Goal: Transaction & Acquisition: Purchase product/service

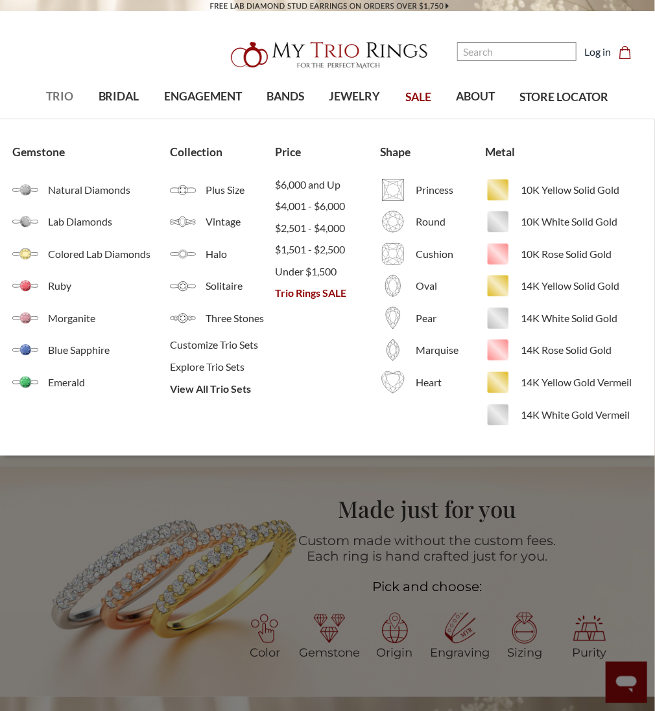
click at [57, 99] on span "TRIO" at bounding box center [59, 96] width 27 height 17
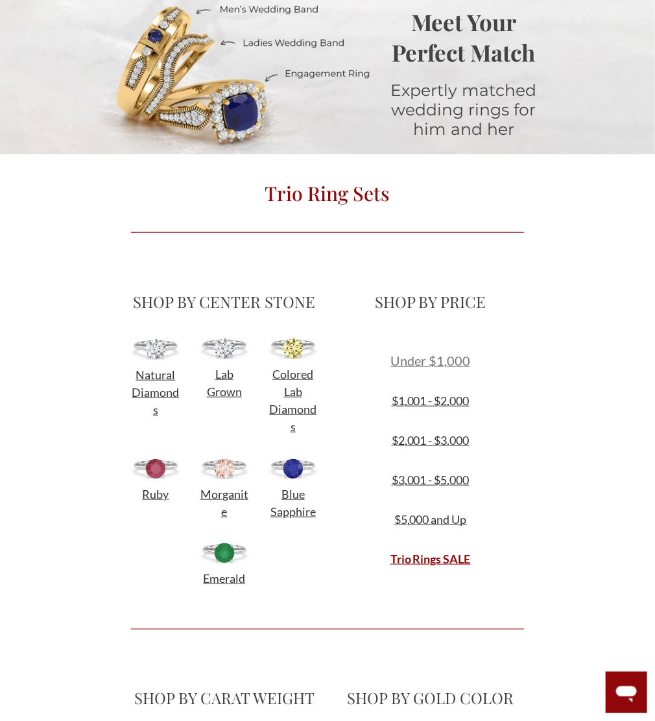
click at [423, 362] on span "Under $1,000" at bounding box center [430, 361] width 80 height 16
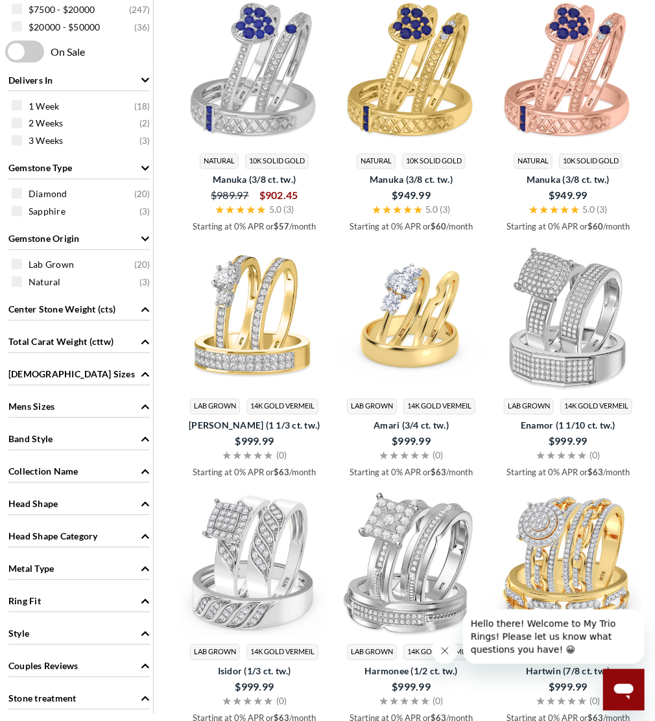
scroll to position [764, 0]
